Goal: Transaction & Acquisition: Purchase product/service

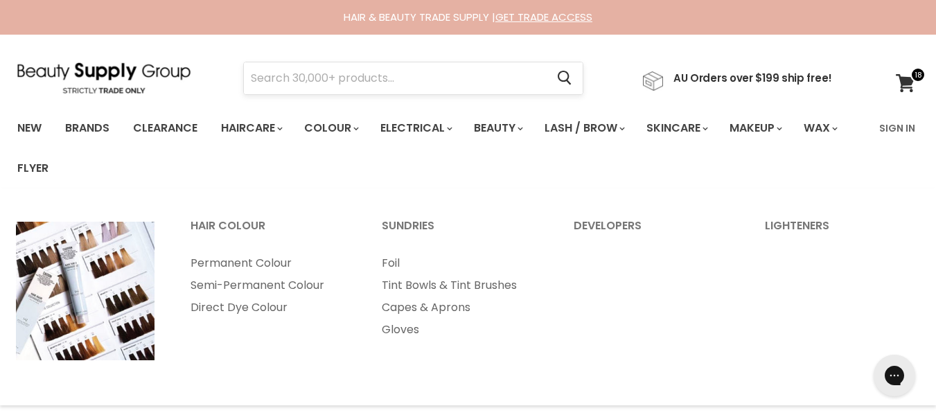
type input "jade@etherealmanes.co.site"
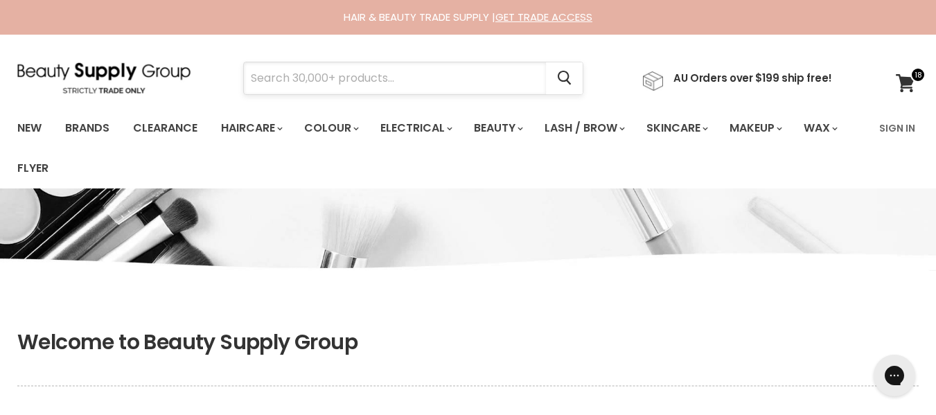
click at [412, 85] on input "Search" at bounding box center [395, 78] width 302 height 32
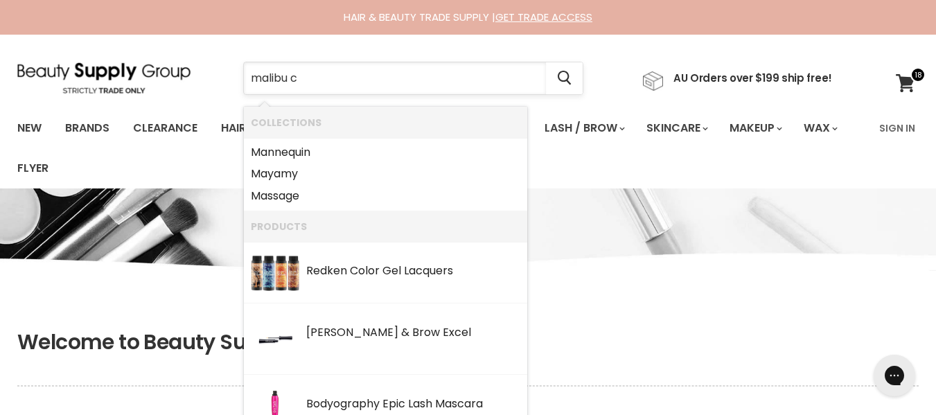
type input "malibu c"
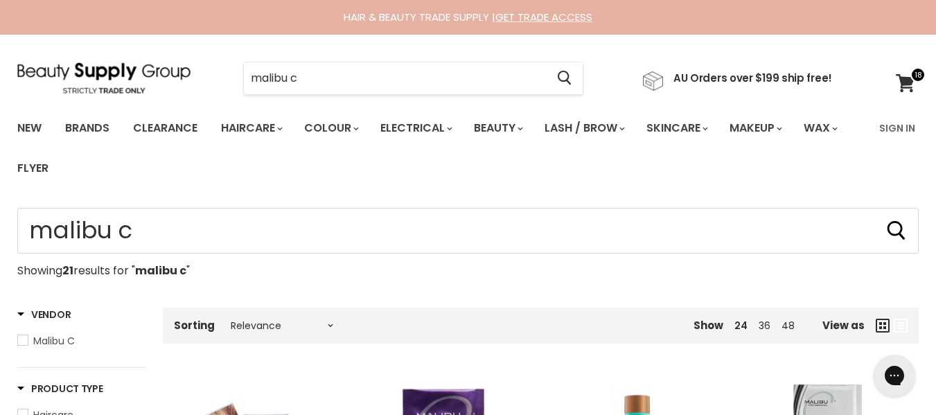
type input "malibu c"
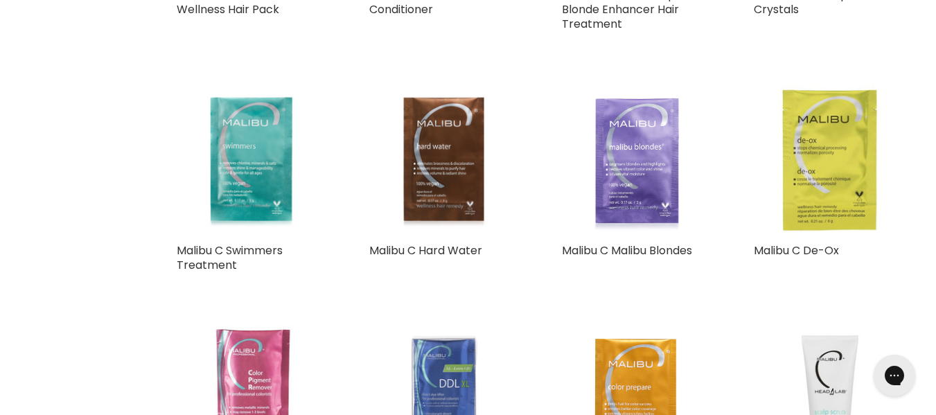
scroll to position [789, 0]
click at [592, 258] on link "Malibu C Malibu Blondes" at bounding box center [627, 250] width 130 height 16
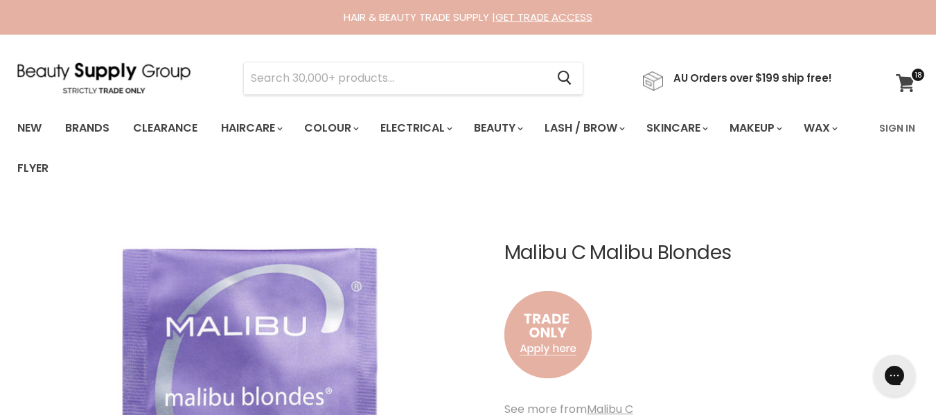
click at [906, 81] on icon at bounding box center [905, 83] width 19 height 18
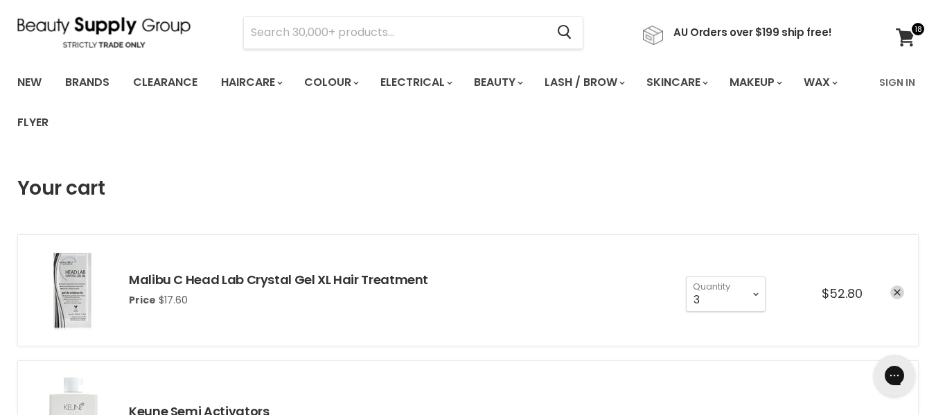
scroll to position [42, 0]
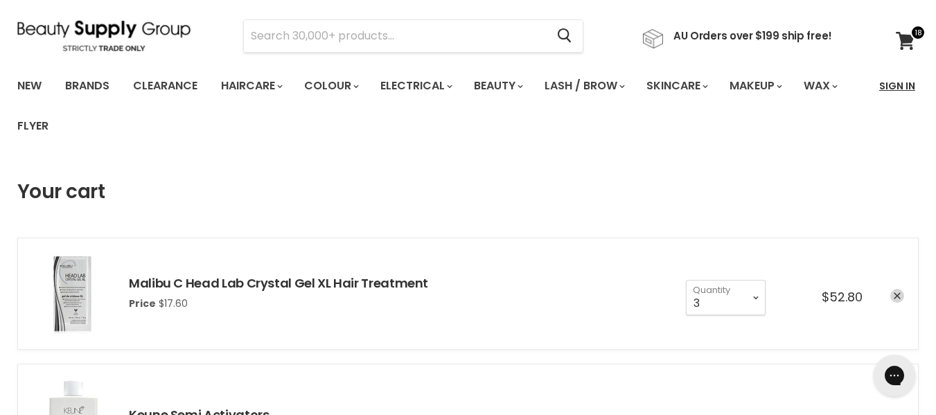
click at [875, 91] on link "Sign In" at bounding box center [897, 85] width 53 height 29
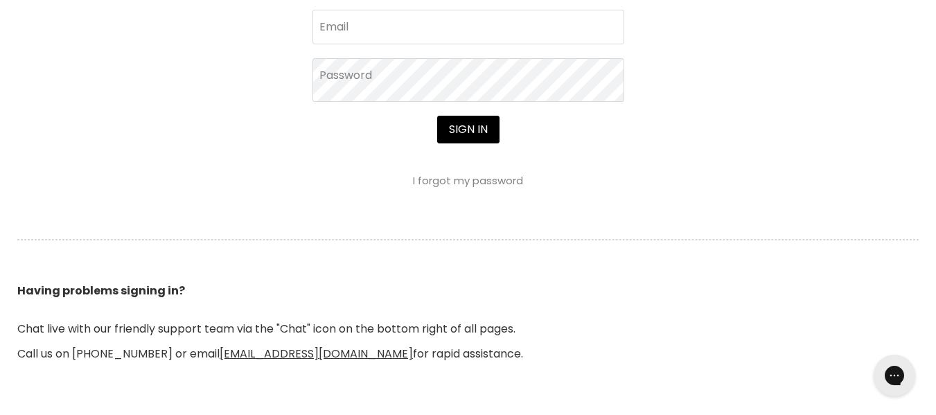
scroll to position [662, 0]
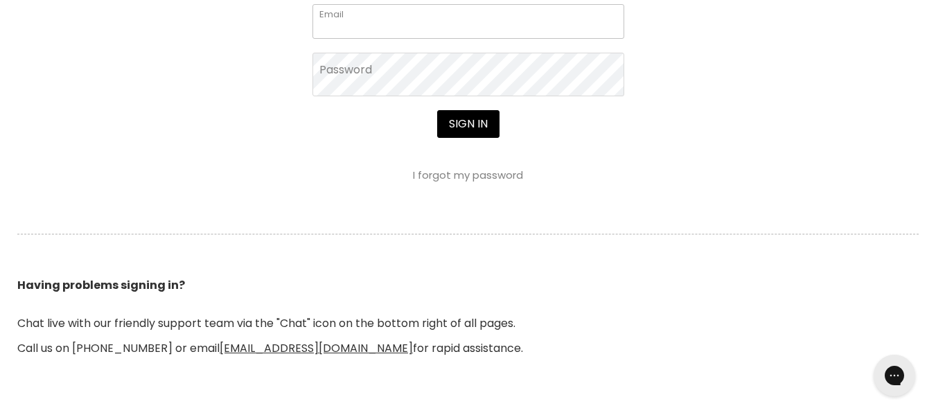
type input "[EMAIL_ADDRESS][DOMAIN_NAME]"
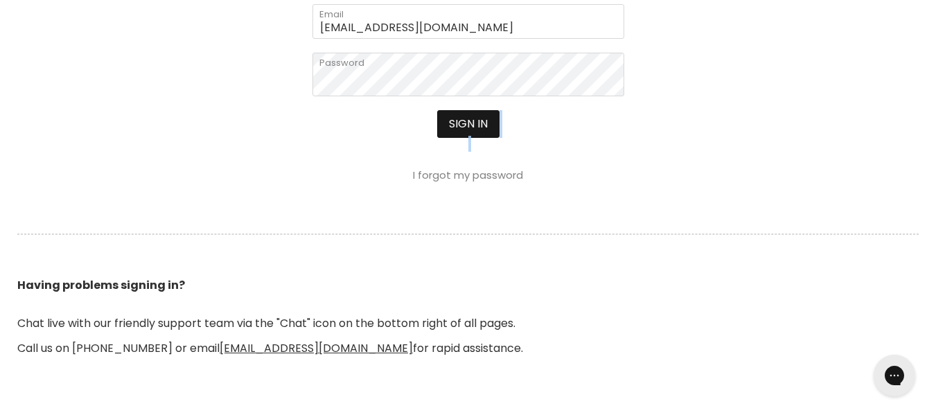
drag, startPoint x: 513, startPoint y: 256, endPoint x: 486, endPoint y: 216, distance: 48.4
click at [486, 181] on div "Sign in I forgot my password" at bounding box center [469, 145] width 312 height 71
click at [486, 138] on button "Sign in" at bounding box center [468, 124] width 62 height 28
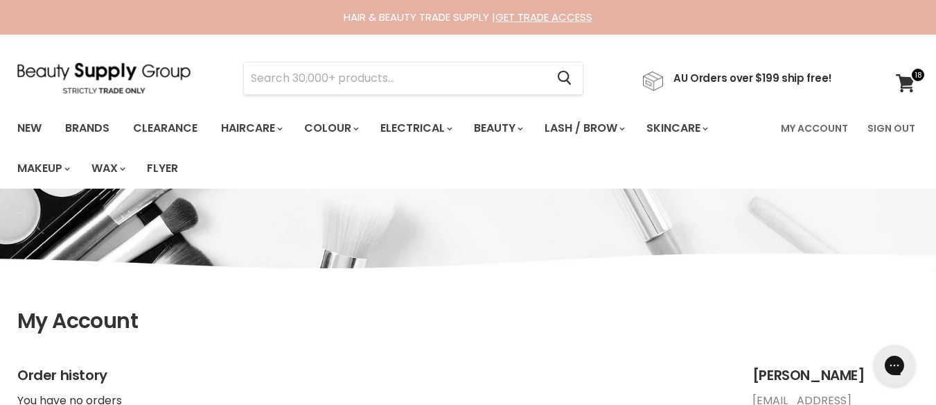
scroll to position [0, 5]
click at [916, 78] on span at bounding box center [918, 74] width 15 height 15
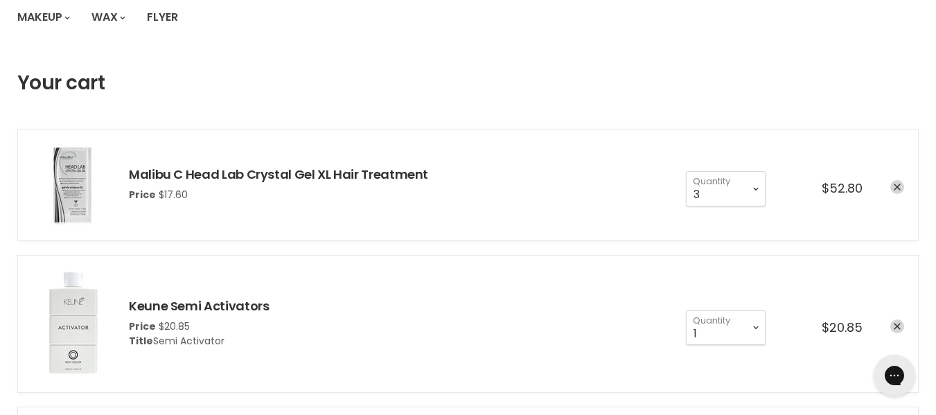
scroll to position [148, 0]
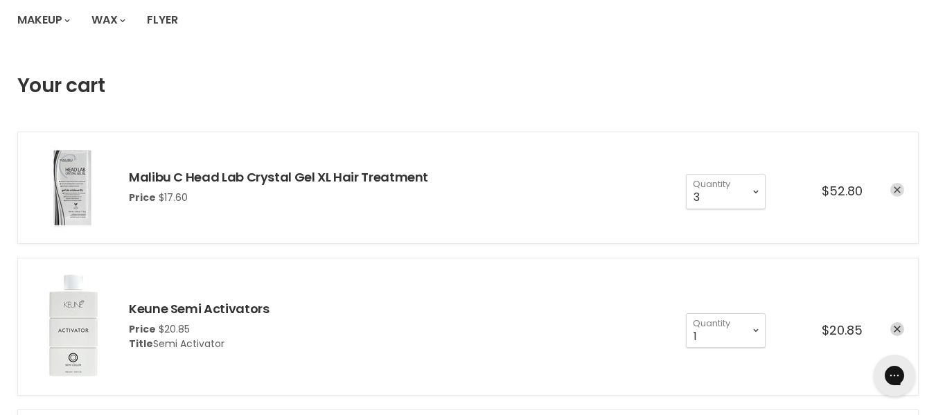
click at [894, 197] on link "remove Malibu C Head Lab Crystal Gel XL Hair Treatment" at bounding box center [898, 190] width 14 height 14
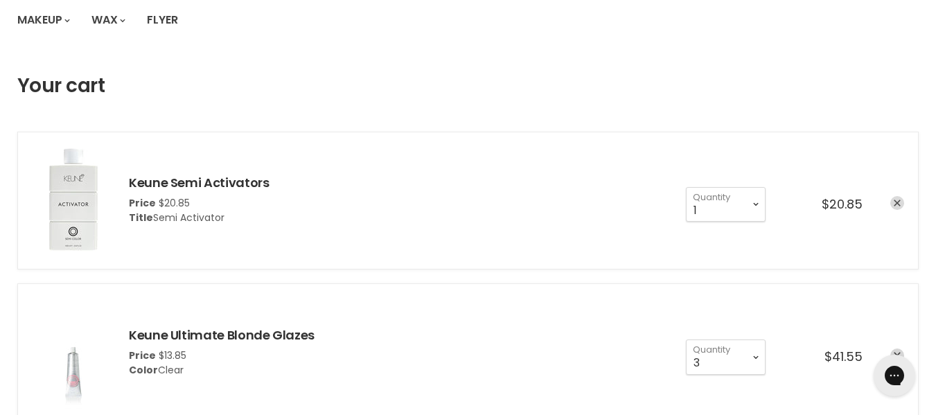
click at [894, 207] on icon "remove Keune Semi Activators" at bounding box center [897, 203] width 7 height 7
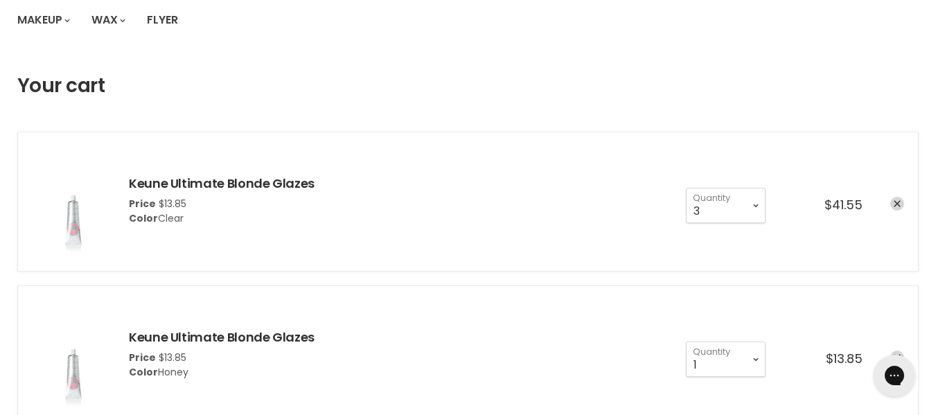
click at [894, 208] on icon "remove Keune Ultimate Blonde Glazes" at bounding box center [897, 204] width 7 height 7
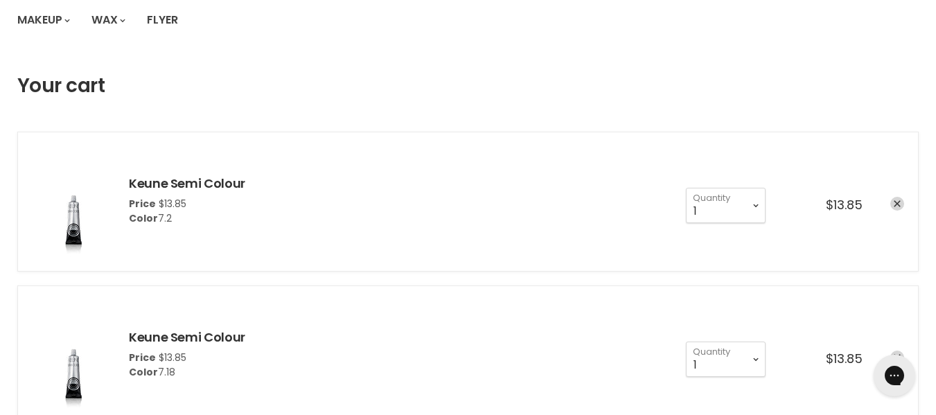
click at [894, 208] on icon "remove Keune Semi Colour" at bounding box center [897, 204] width 7 height 7
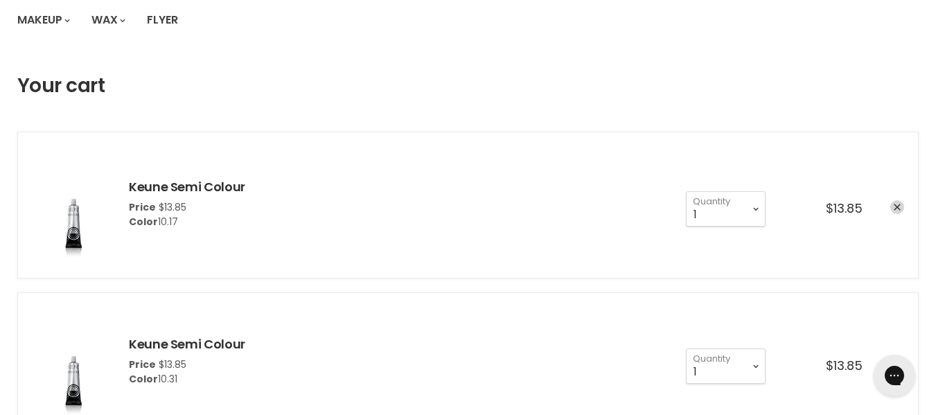
click at [894, 211] on icon "remove Keune Semi Colour" at bounding box center [897, 207] width 7 height 7
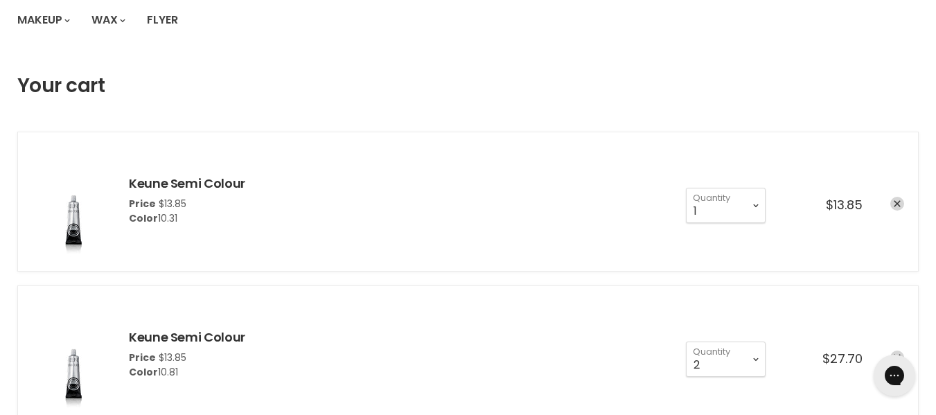
click at [894, 208] on icon "remove Keune Semi Colour" at bounding box center [897, 204] width 7 height 7
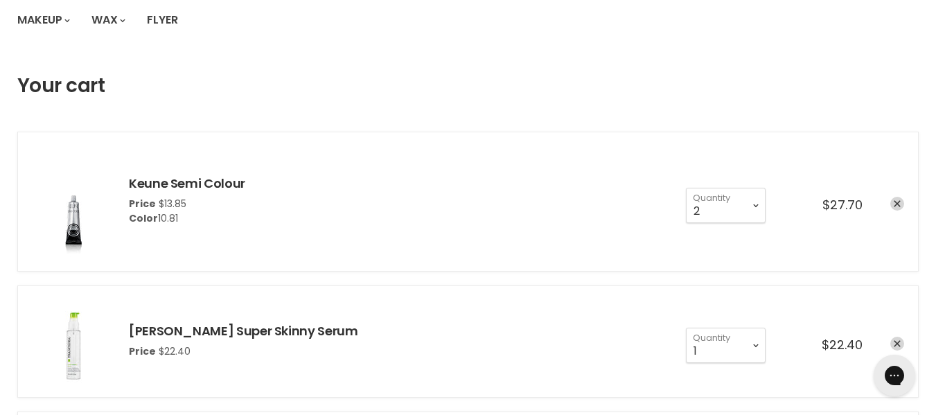
click at [894, 208] on icon "remove Keune Semi Colour" at bounding box center [897, 204] width 7 height 7
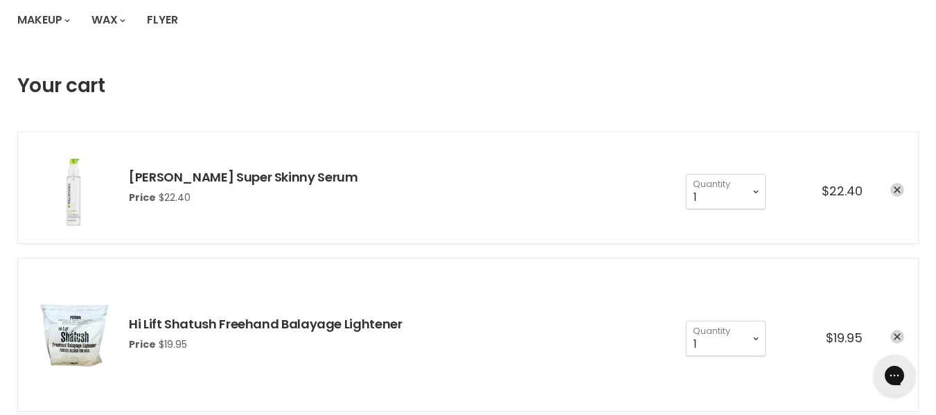
click at [892, 200] on div "cart checkout" at bounding box center [884, 191] width 42 height 17
click at [892, 197] on link "remove Paul Mitchell Super Skinny Serum" at bounding box center [898, 190] width 14 height 14
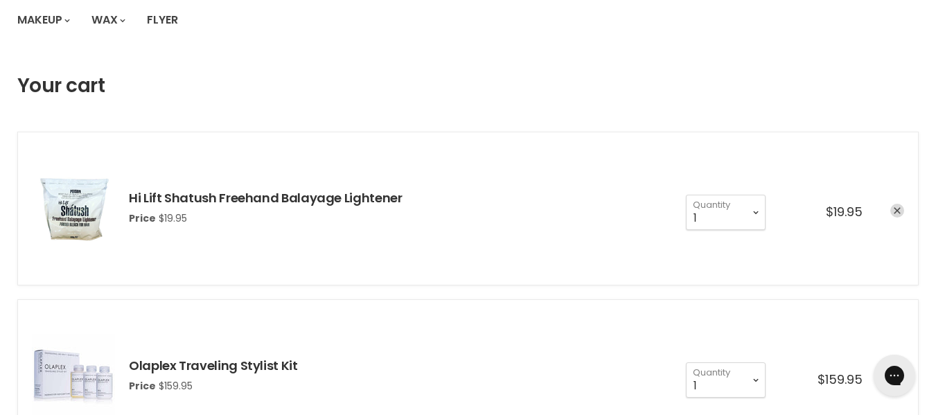
click at [894, 215] on icon "remove Hi Lift Shatush Freehand Balayage Lightener" at bounding box center [897, 211] width 7 height 7
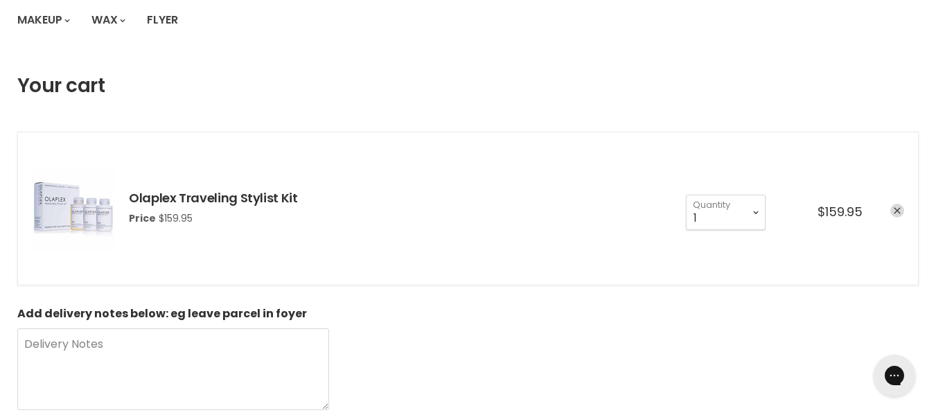
click at [894, 214] on icon "remove Olaplex Traveling Stylist Kit" at bounding box center [897, 210] width 7 height 7
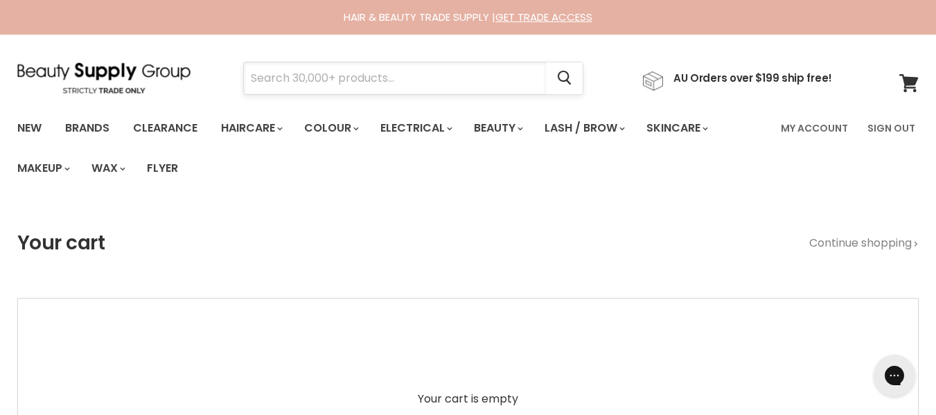
click at [357, 82] on input "Search" at bounding box center [395, 78] width 302 height 32
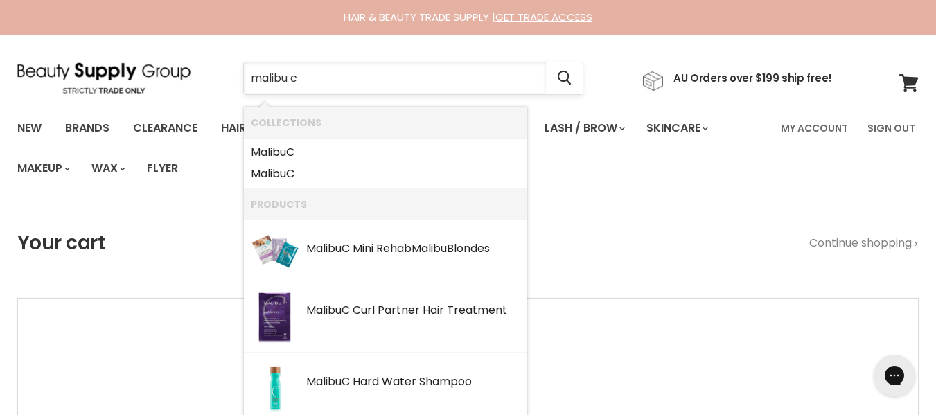
type input "malibu c"
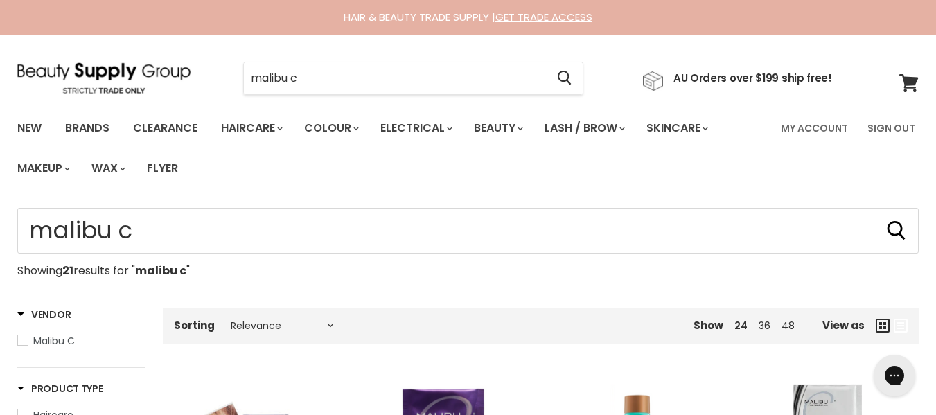
type input "malibu c"
click at [321, 89] on input "malibu c" at bounding box center [395, 78] width 302 height 32
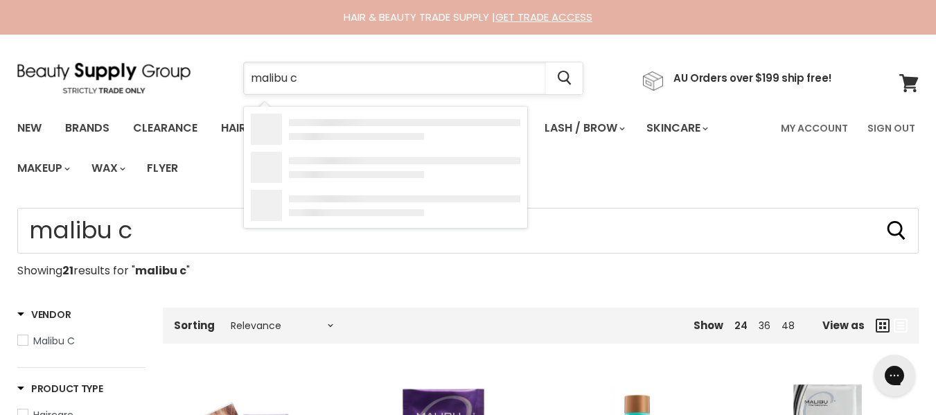
click at [321, 89] on input "malibu c" at bounding box center [395, 78] width 302 height 32
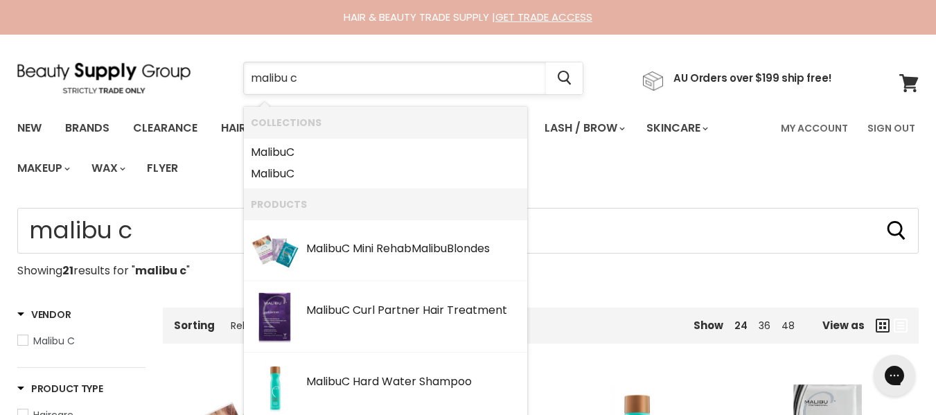
click at [321, 89] on input "malibu c" at bounding box center [395, 78] width 302 height 32
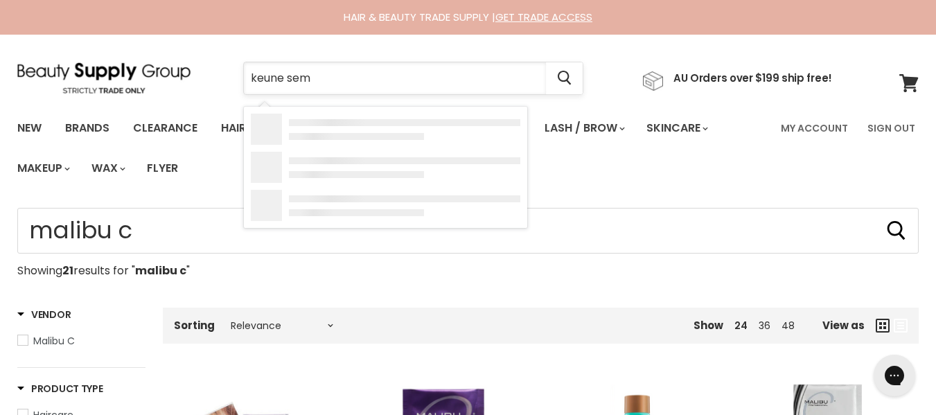
type input "keune semi"
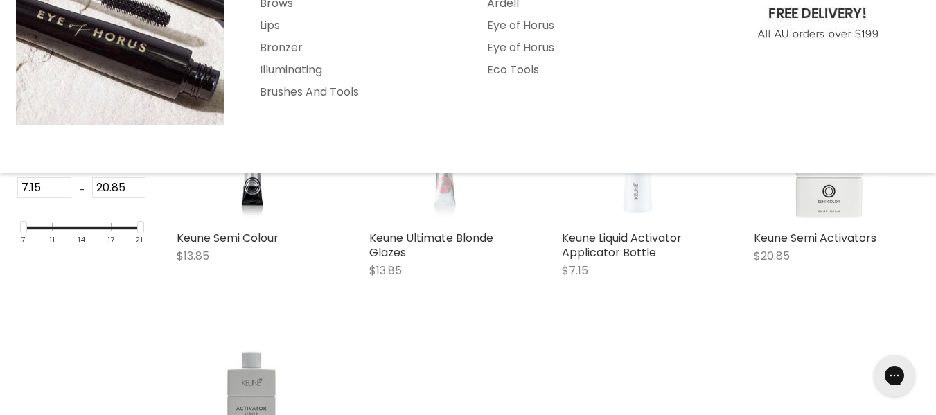
scroll to position [319, 0]
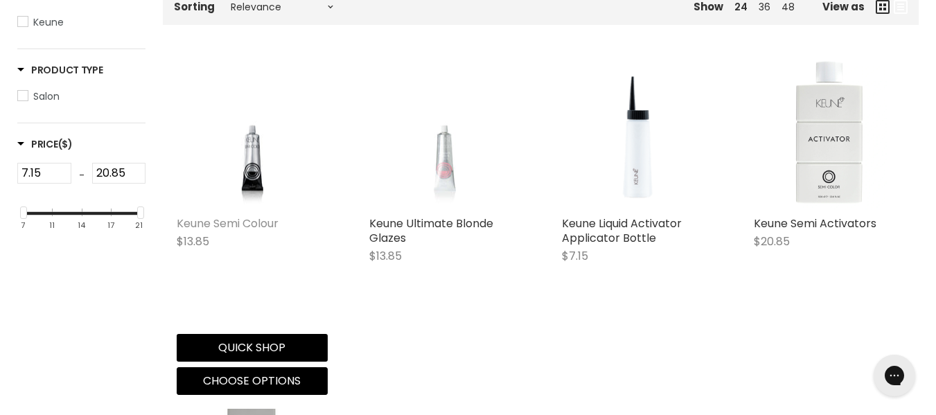
click at [228, 231] on link "Keune Semi Colour" at bounding box center [228, 224] width 102 height 16
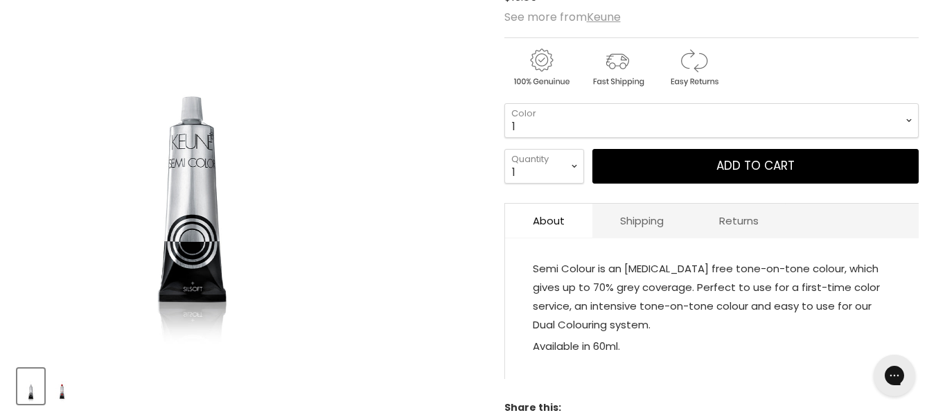
scroll to position [306, 0]
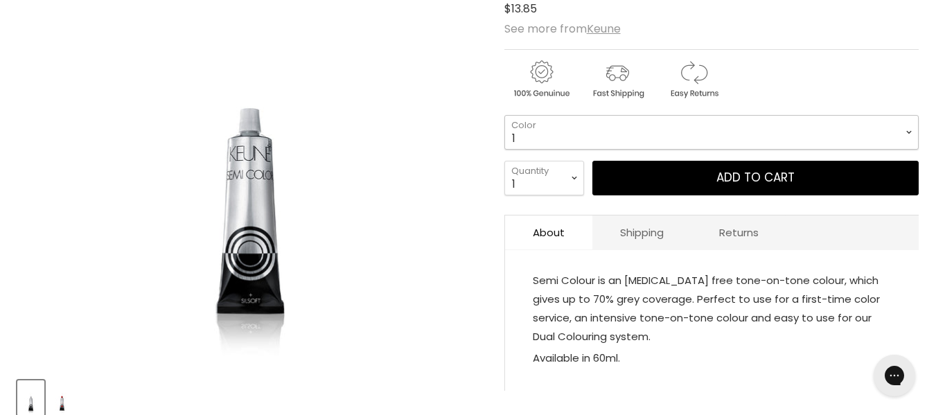
click at [559, 150] on select "1 3 3.1 4 4.7 4.37 4.53 4.6 4.76ri 5 5.11 5.23 5.35 5.4 5.81" at bounding box center [712, 132] width 414 height 35
click at [505, 146] on select "1 3 3.1 4 4.7 4.37 4.53 4.6 4.76ri 5 5.11 5.23 5.35 5.4 5.81" at bounding box center [712, 132] width 414 height 35
select select "7.18"
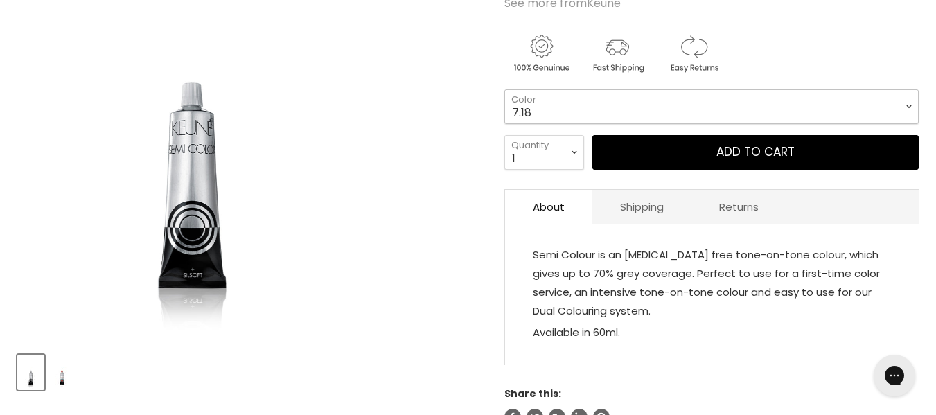
scroll to position [332, 0]
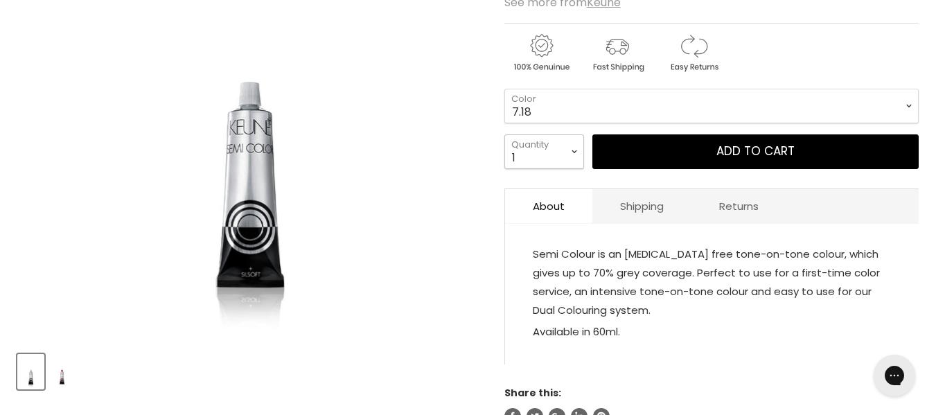
click at [584, 169] on select "1 2 3 4 5 6 7 8 9 10+" at bounding box center [545, 151] width 80 height 35
select select "2"
click at [505, 169] on select "1 2 3 4 5 6 7 8 9 10+" at bounding box center [545, 151] width 80 height 35
type input "2"
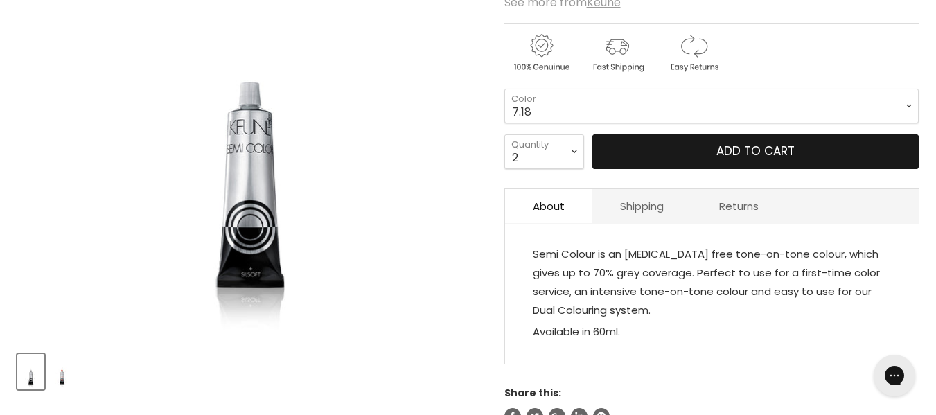
click at [632, 169] on button "Add to cart" at bounding box center [756, 151] width 326 height 35
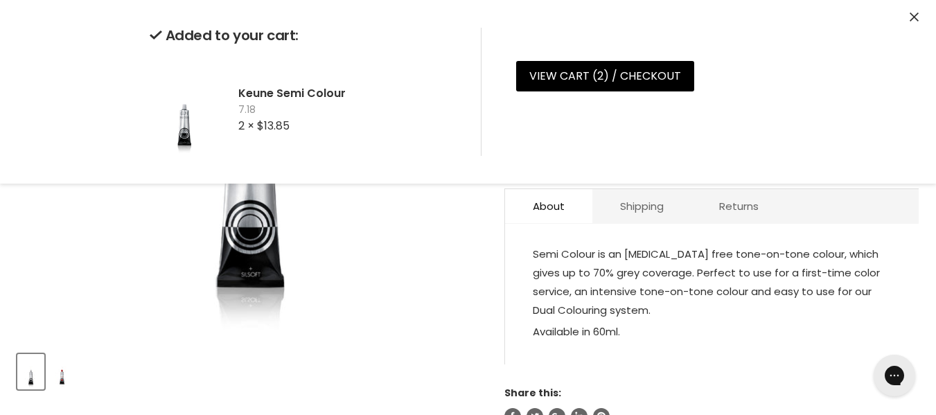
click at [483, 279] on article "Click or scroll to zoom Tap or pinch to zoom Click or scroll to zoom" at bounding box center [468, 150] width 902 height 549
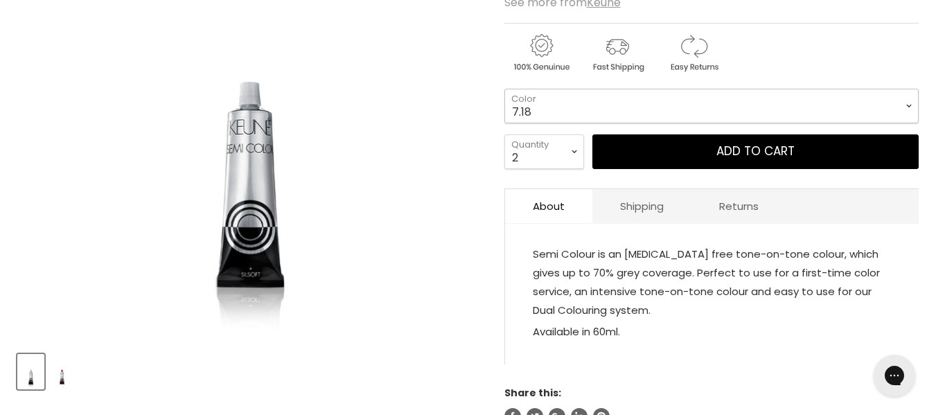
click at [642, 123] on select "1 3 3.1 4 4.7 4.37 4.53 4.6 4.76ri 5 5.11 5.23 5.35 5.4 5.81" at bounding box center [712, 106] width 414 height 35
click at [505, 119] on select "1 3 3.1 4 4.7 4.37 4.53 4.6 4.76ri 5 5.11 5.23 5.35 5.4 5.81" at bounding box center [712, 106] width 414 height 35
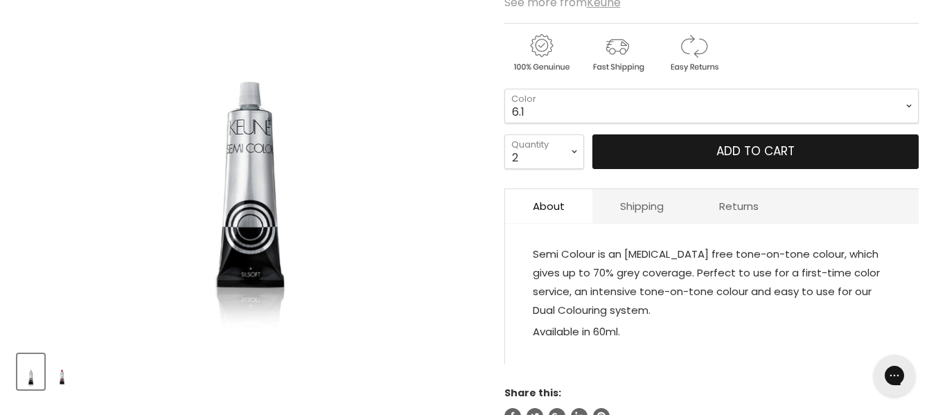
click at [653, 169] on button "Add to cart" at bounding box center [756, 151] width 326 height 35
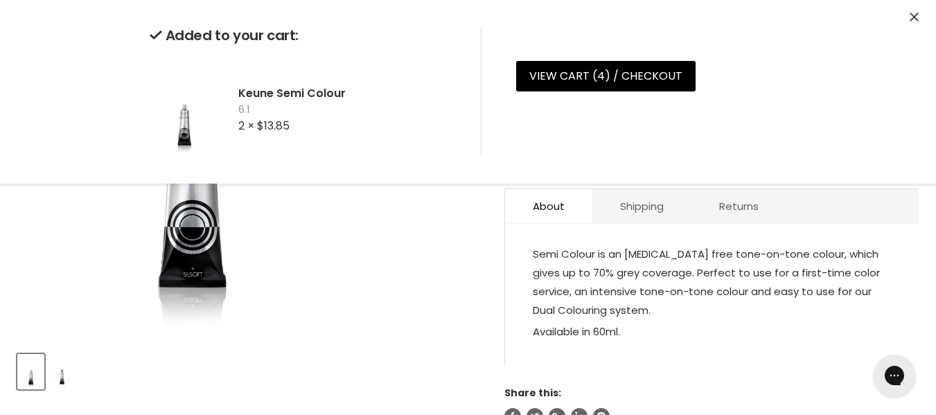
click at [452, 270] on div "Click or scroll to zoom Tap or pinch to zoom" at bounding box center [249, 108] width 464 height 464
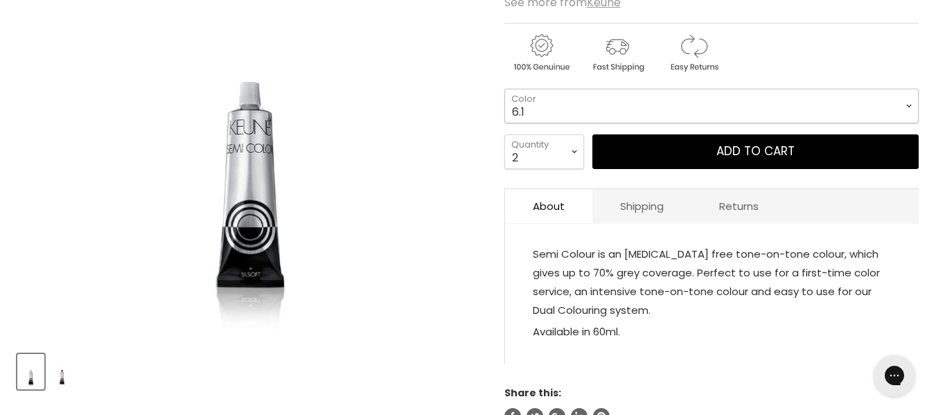
click at [534, 123] on select "1 3 3.1 4 4.7 4.37 4.53 4.6 4.76ri 5 5.11 5.23 5.35 5.4 5.81" at bounding box center [712, 106] width 414 height 35
click at [505, 119] on select "1 3 3.1 4 4.7 4.37 4.53 4.6 4.76ri 5 5.11 5.23 5.35 5.4 5.81" at bounding box center [712, 106] width 414 height 35
select select "6"
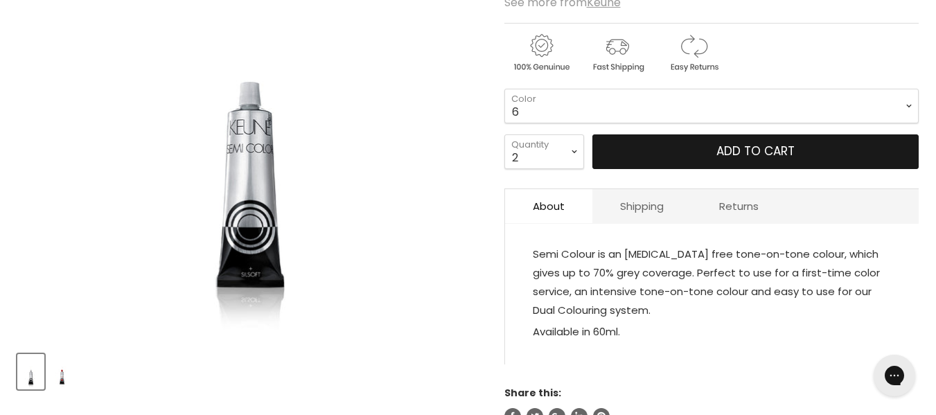
click at [654, 169] on button "Add to cart" at bounding box center [756, 151] width 326 height 35
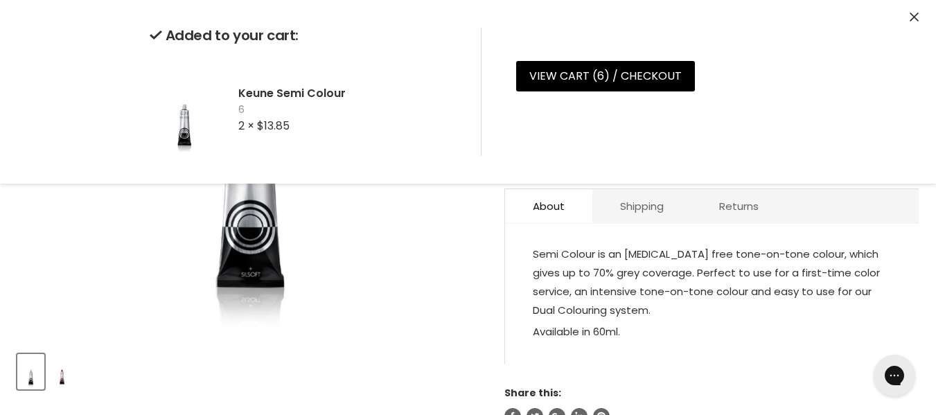
click at [488, 311] on article "Click or scroll to zoom Tap or pinch to zoom Click or scroll to zoom" at bounding box center [468, 150] width 902 height 549
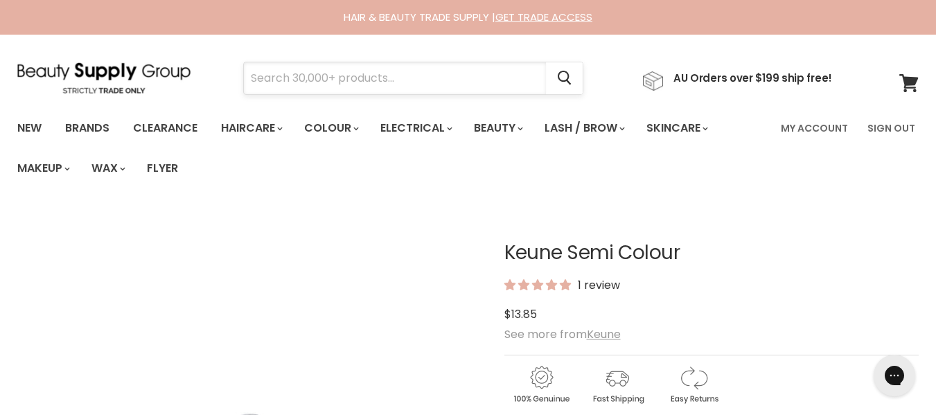
click at [458, 85] on input "Search" at bounding box center [395, 78] width 302 height 32
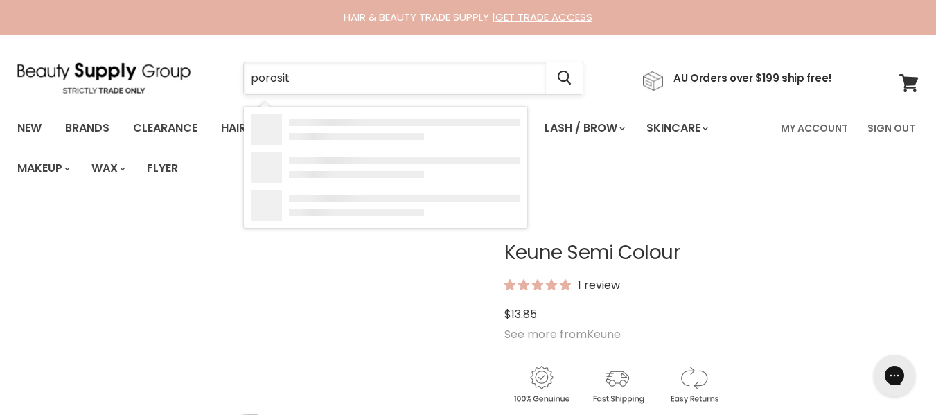
type input "porosity"
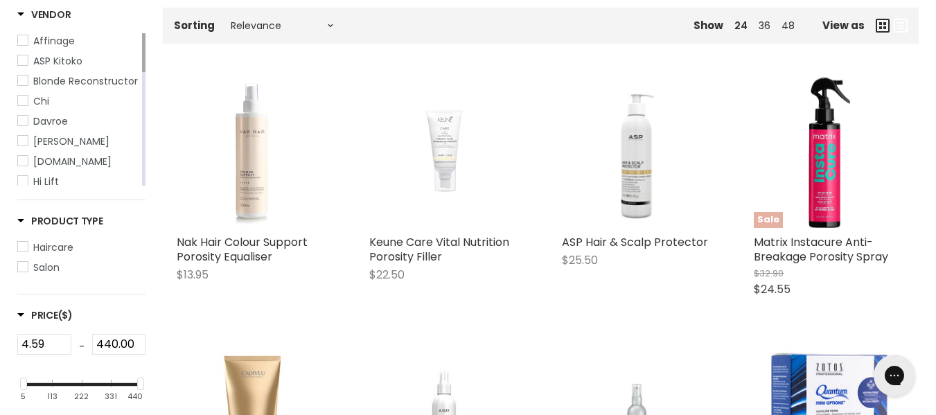
scroll to position [299, 0]
click at [279, 32] on select "Relevance Best Selling Alphabetically, A-Z Alphabetically, Z-A Lowest Price Hig…" at bounding box center [282, 26] width 116 height 11
select select "best-selling"
click at [236, 32] on select "Relevance Best Selling Alphabetically, A-Z Alphabetically, Z-A Lowest Price Hig…" at bounding box center [282, 26] width 116 height 11
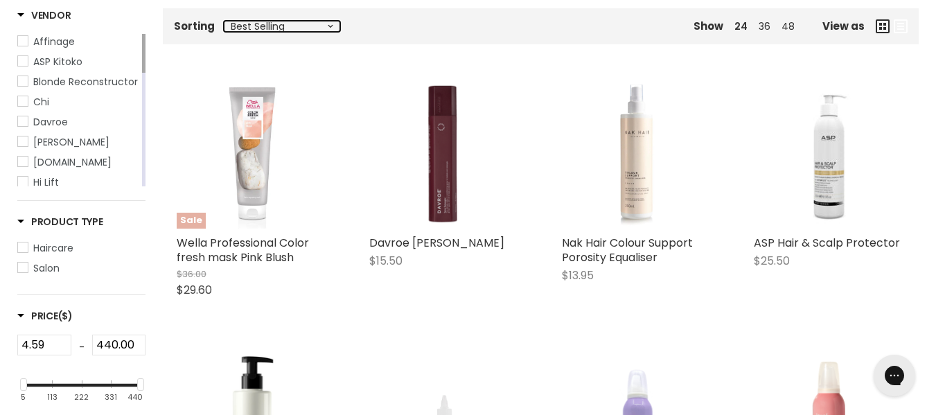
click at [284, 32] on select "Relevance Best Selling Alphabetically, A-Z Alphabetically, Z-A Lowest Price Hig…" at bounding box center [282, 26] width 116 height 11
select select "price-ascending"
click at [236, 32] on select "Relevance Best Selling Alphabetically, A-Z Alphabetically, Z-A Lowest Price Hig…" at bounding box center [282, 26] width 116 height 11
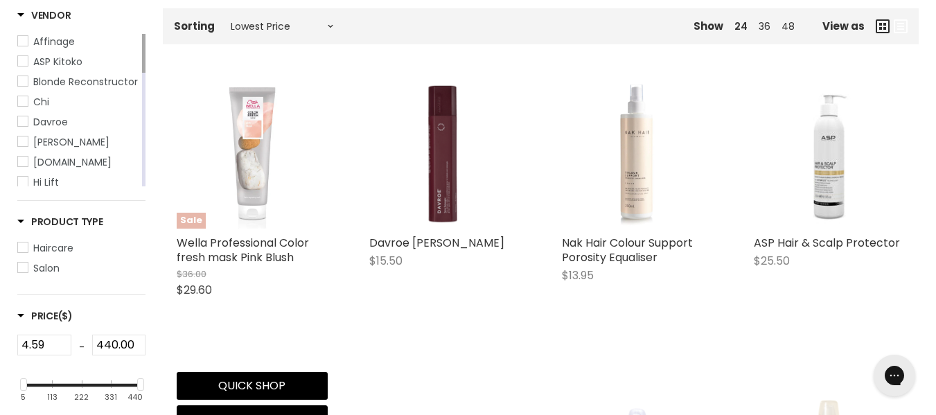
select select "price-ascending"
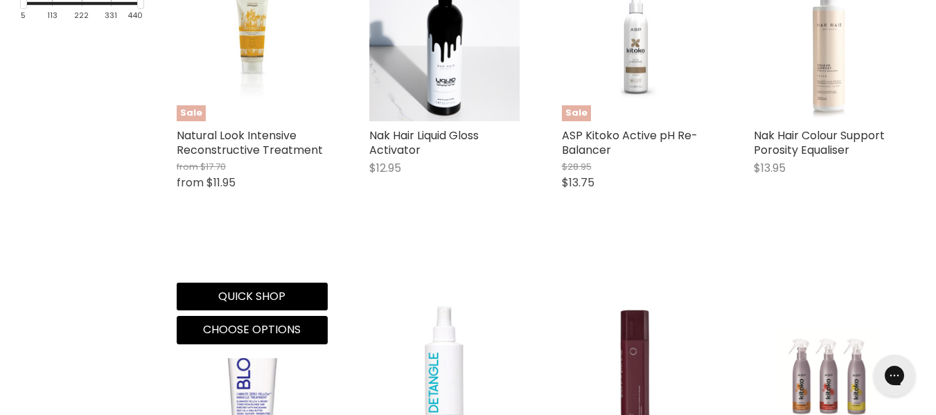
scroll to position [682, 0]
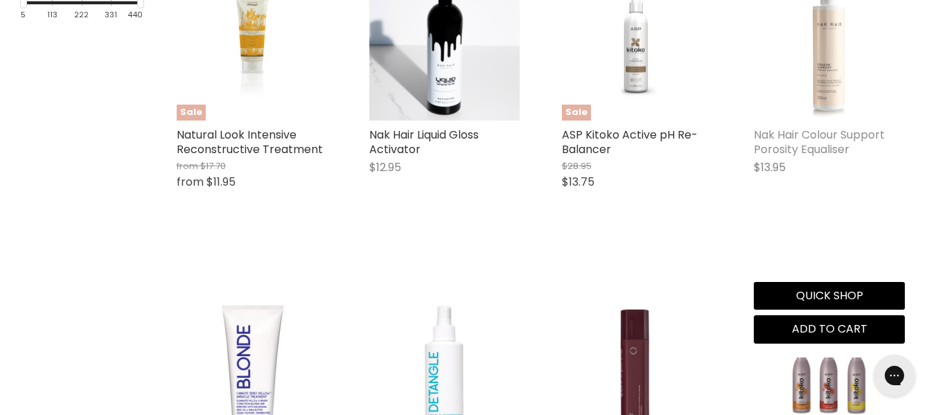
click at [801, 157] on link "Nak Hair Colour Support Porosity Equaliser" at bounding box center [819, 142] width 131 height 30
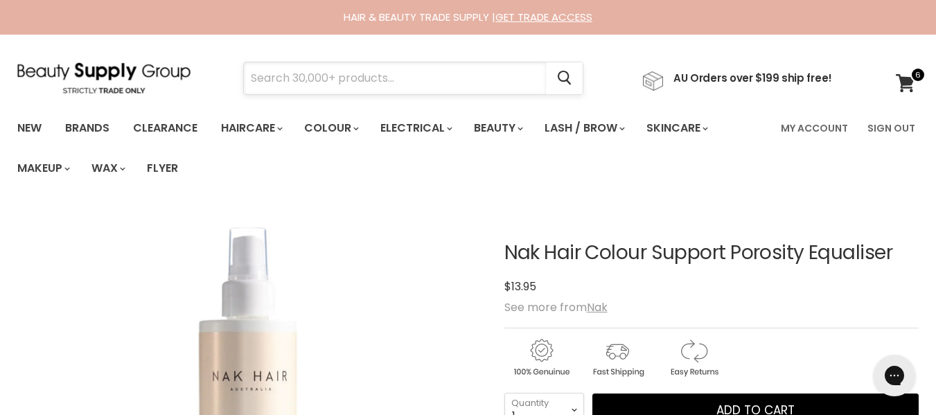
click at [428, 84] on input "Search" at bounding box center [395, 78] width 302 height 32
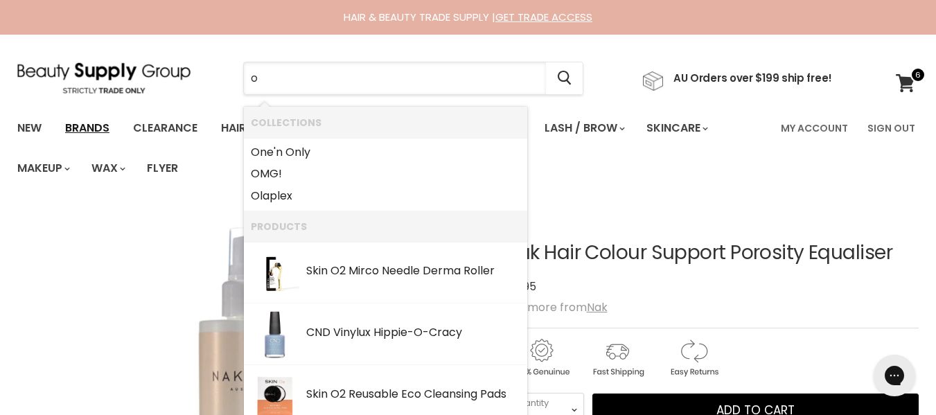
type input "o"
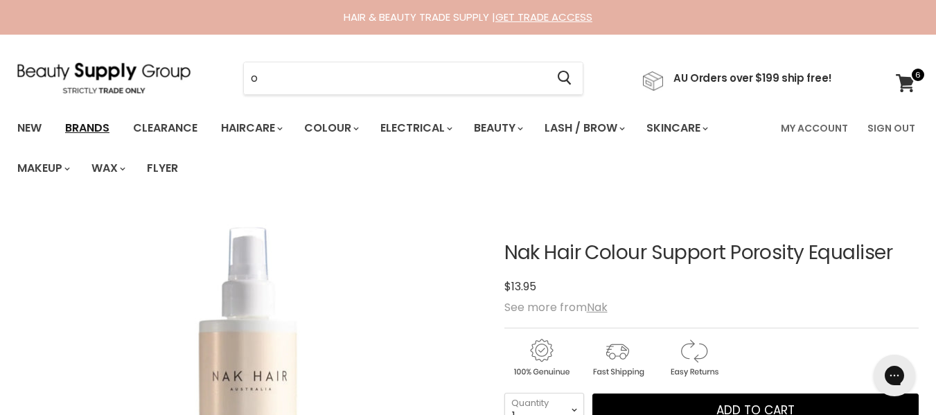
click at [118, 131] on link "Brands" at bounding box center [87, 128] width 65 height 29
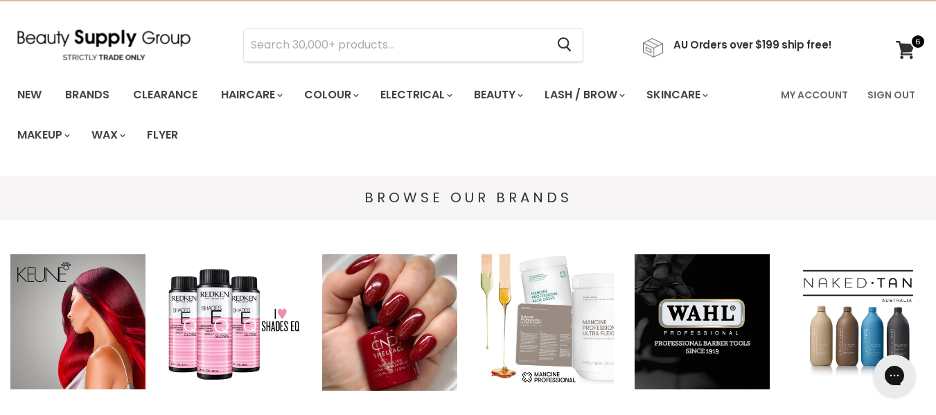
scroll to position [33, 0]
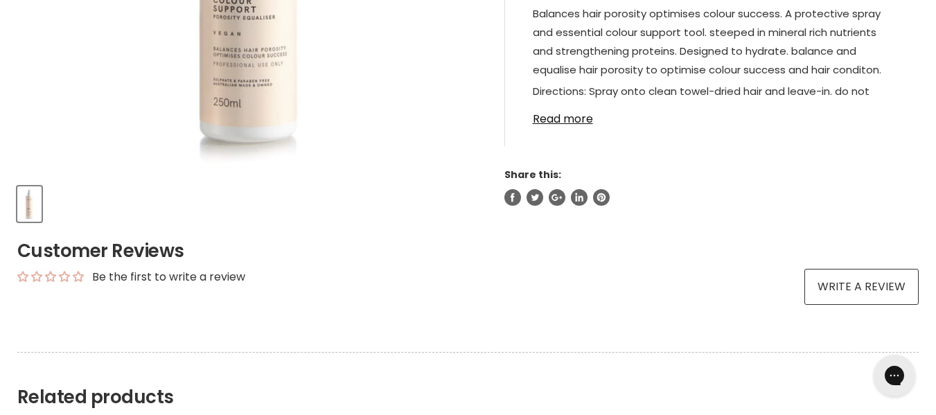
scroll to position [500, 0]
drag, startPoint x: 715, startPoint y: 229, endPoint x: 715, endPoint y: 212, distance: 16.6
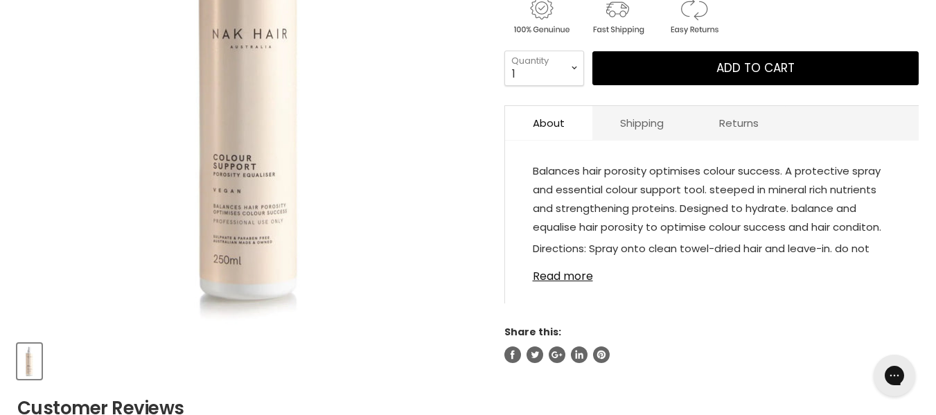
scroll to position [340, 0]
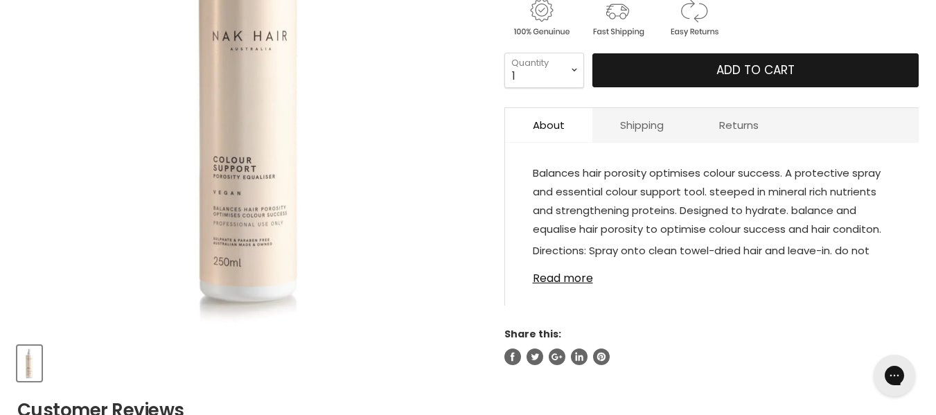
click at [749, 78] on span "Add to cart" at bounding box center [756, 70] width 78 height 17
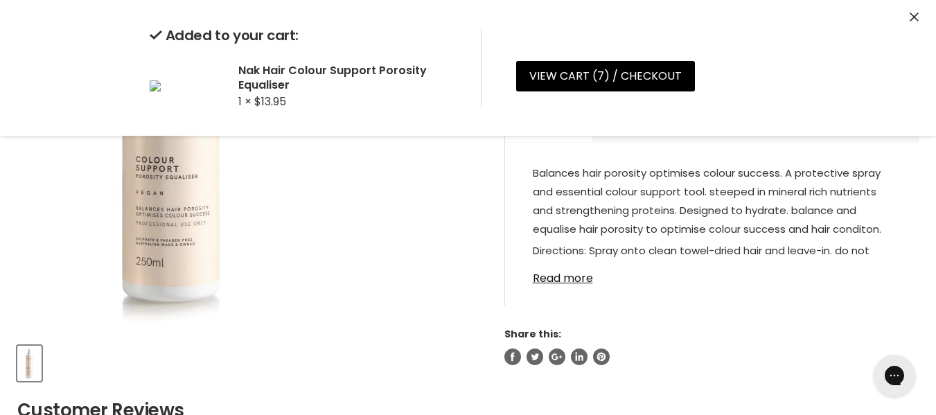
click at [480, 239] on div "Click or scroll to zoom Tap or pinch to zoom" at bounding box center [249, 100] width 464 height 464
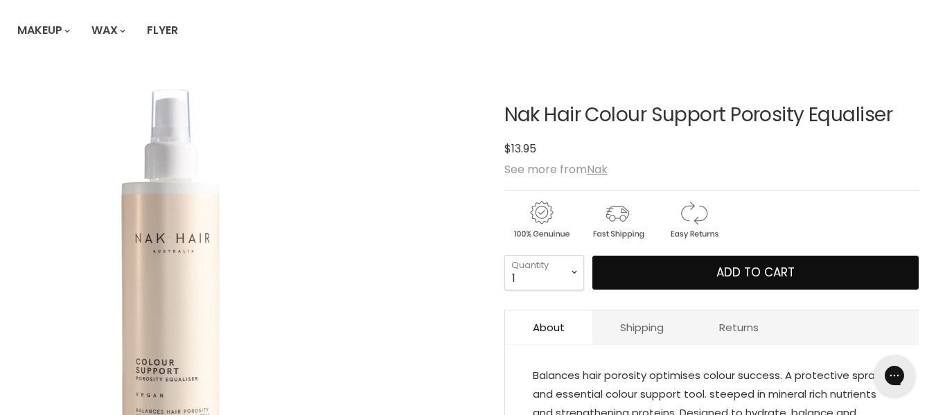
scroll to position [0, 0]
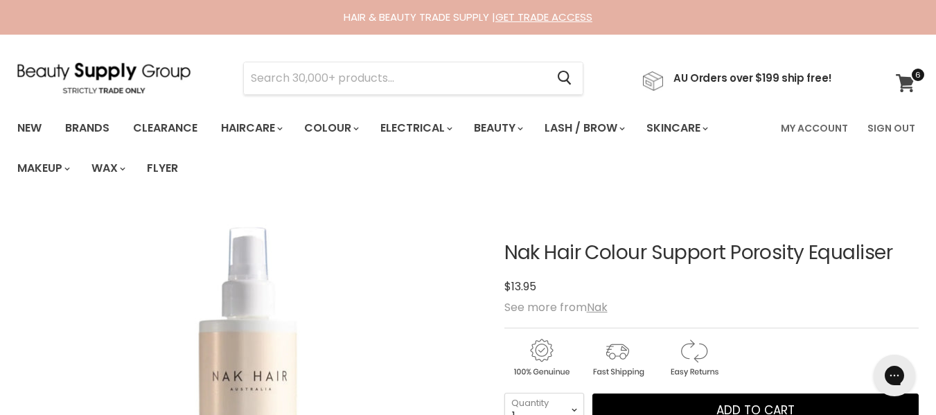
click at [906, 82] on icon at bounding box center [905, 83] width 19 height 18
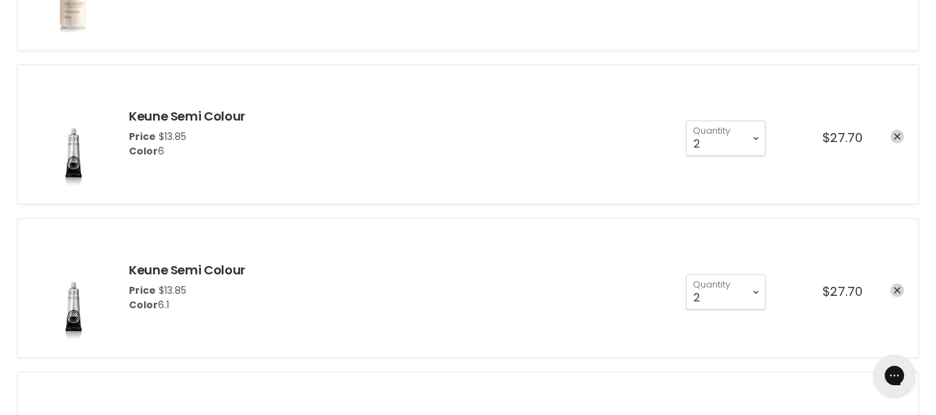
scroll to position [384, 0]
click at [686, 155] on select "1 2 3 4 5 6 7 8 9 10+" at bounding box center [726, 137] width 80 height 35
select select "1"
click at [686, 155] on select "1 2 3 4 5 6 7 8 9 10+" at bounding box center [726, 137] width 80 height 35
type input "1"
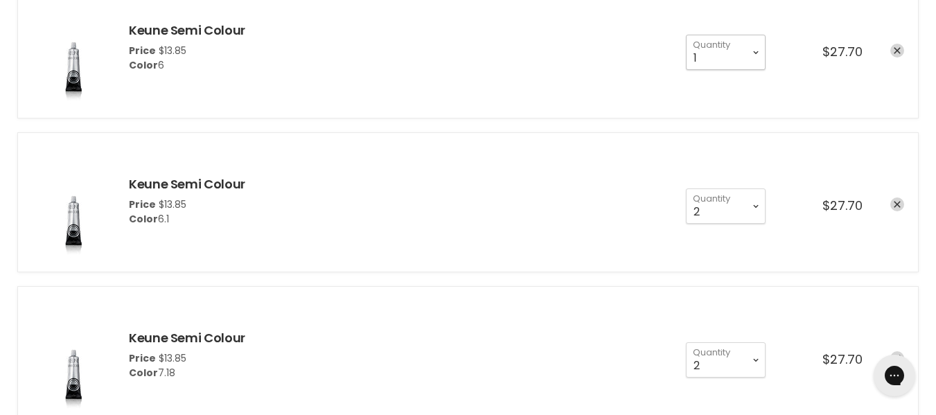
scroll to position [553, 0]
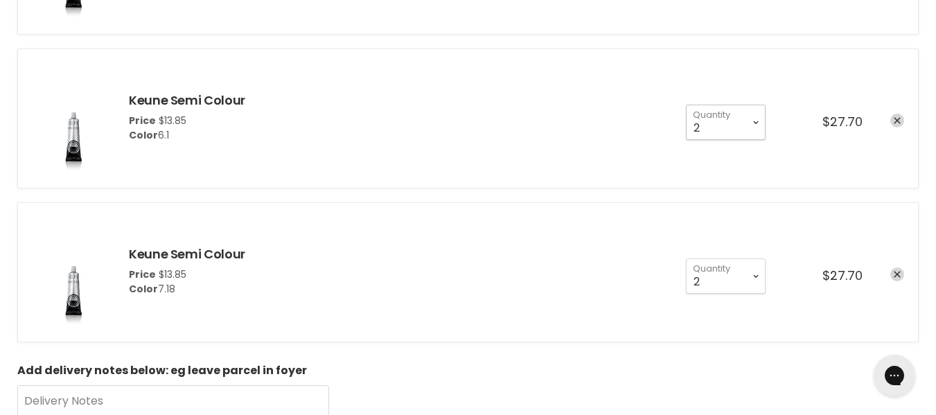
click at [686, 139] on select "1 2 3 4 5 6 7 8 9 10+" at bounding box center [726, 122] width 80 height 35
select select "1"
click at [686, 139] on select "1 2 3 4 5 6 7 8 9 10+" at bounding box center [726, 122] width 80 height 35
type input "1"
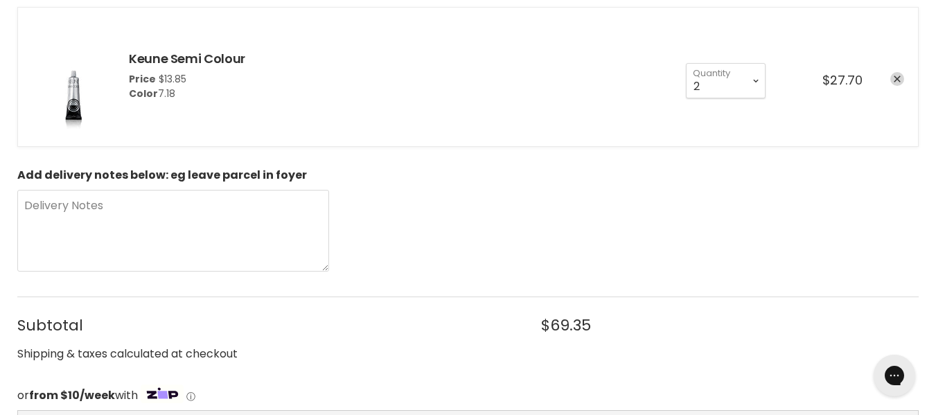
scroll to position [749, 0]
